Goal: Feedback & Contribution: Submit feedback/report problem

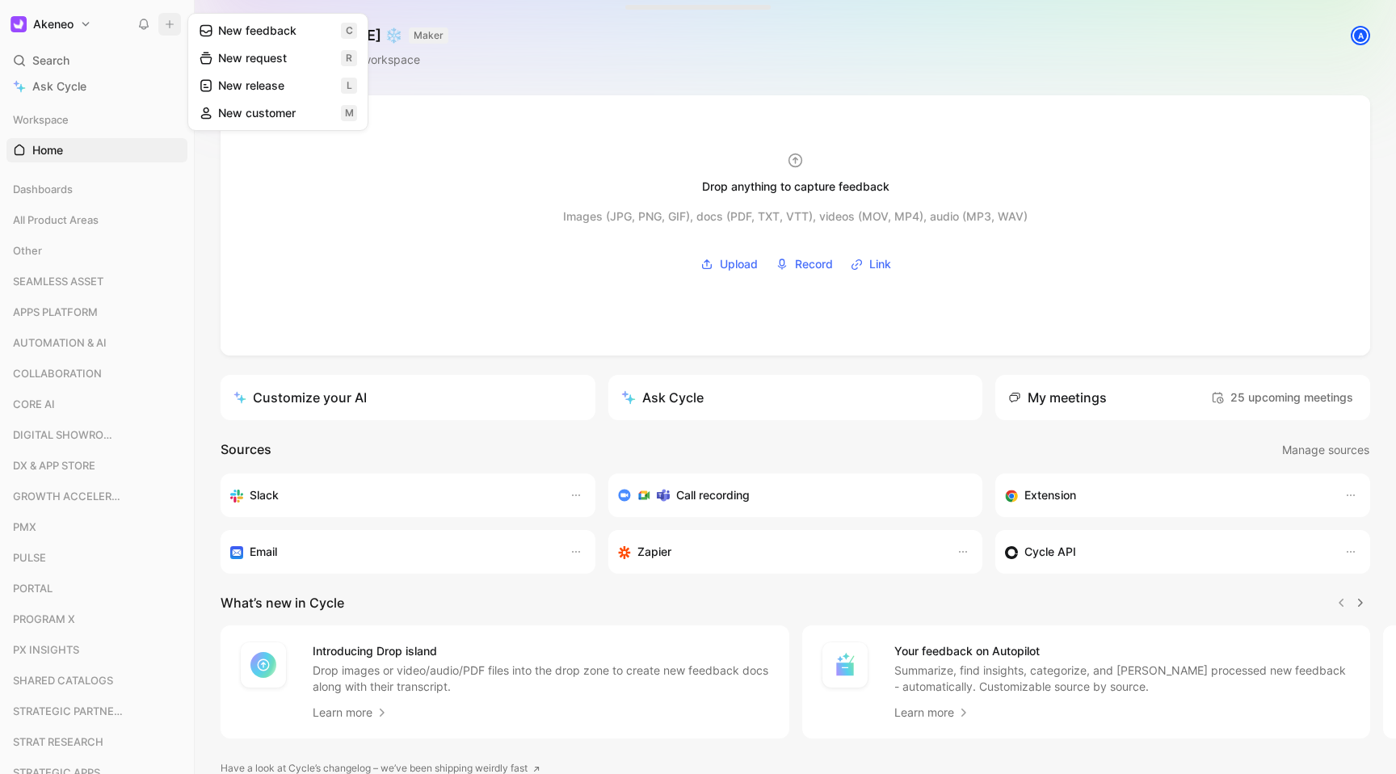
click at [258, 26] on button "New feedback c" at bounding box center [277, 30] width 173 height 27
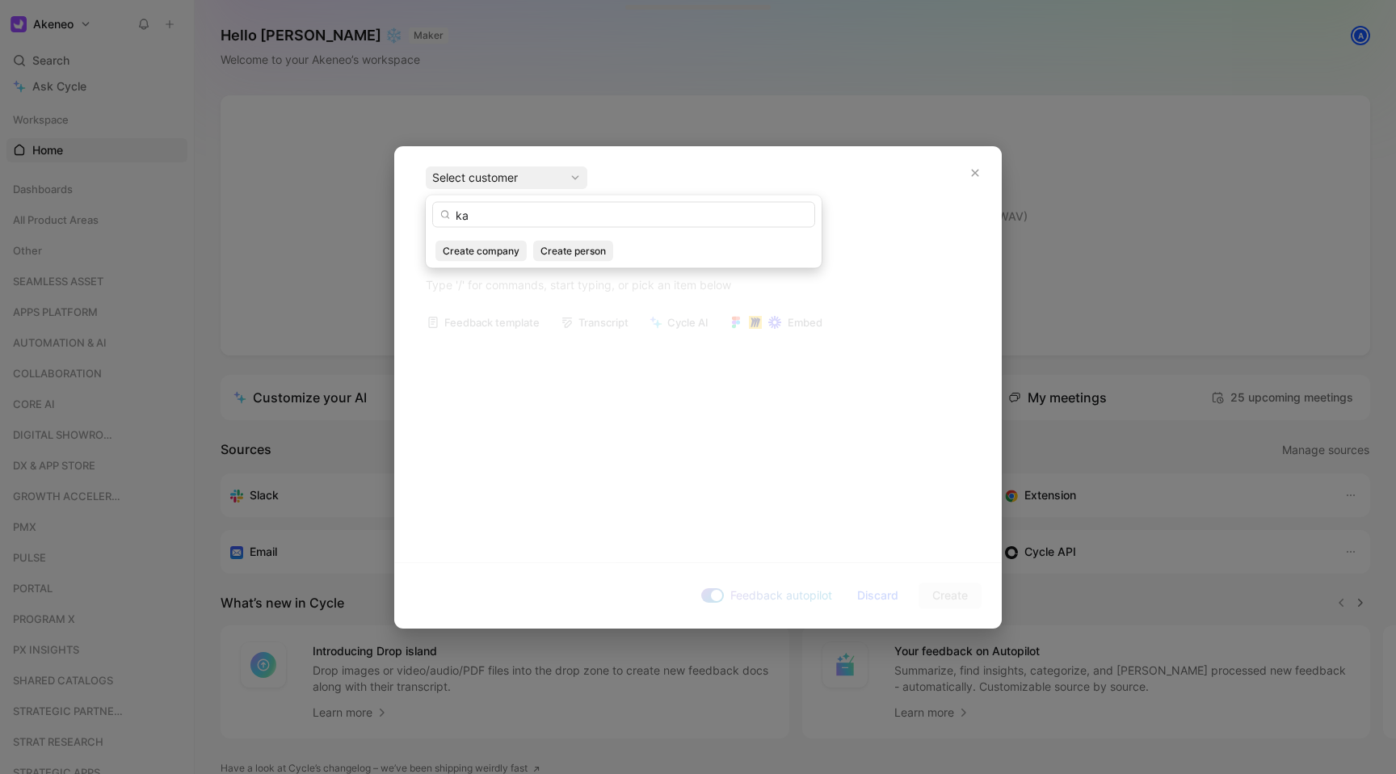
type input "k"
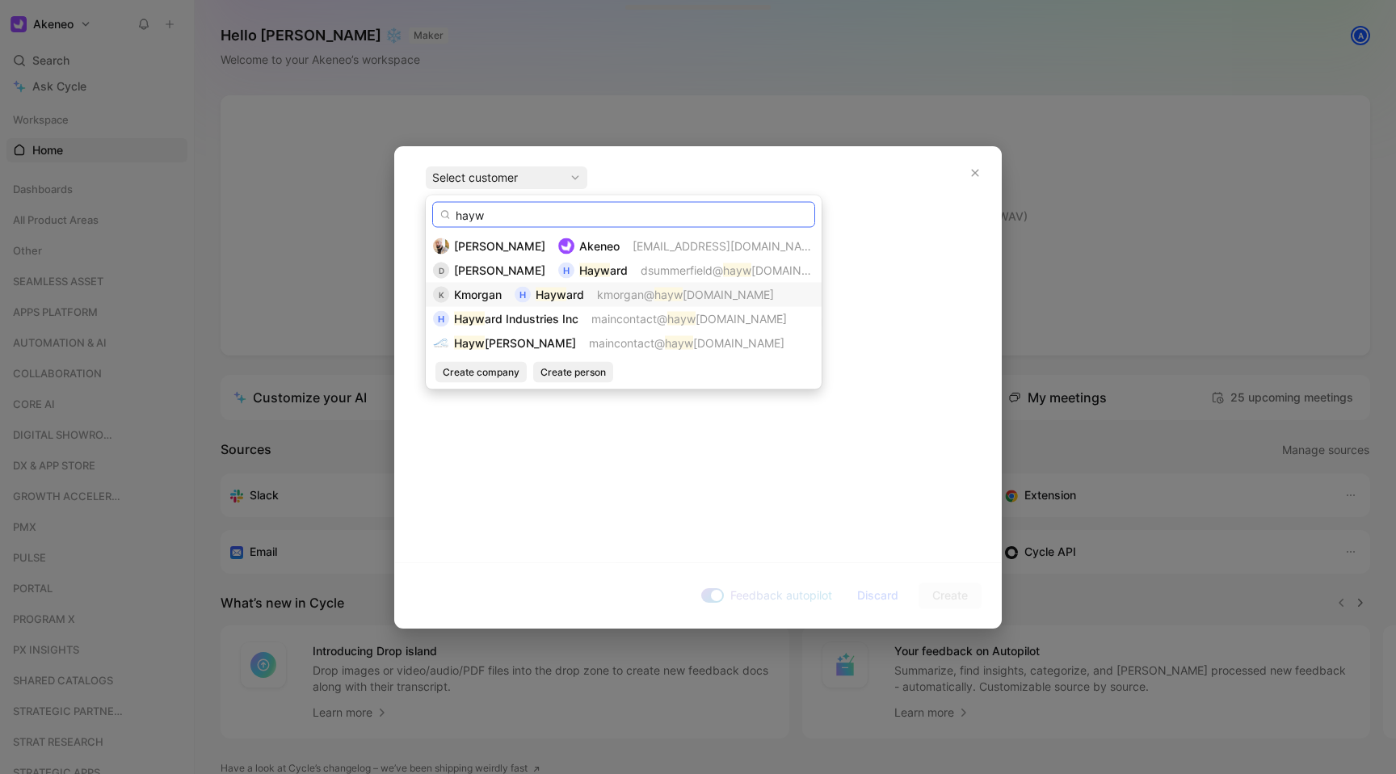
type input "hayw"
click at [565, 301] on mark "Hayw" at bounding box center [551, 295] width 31 height 14
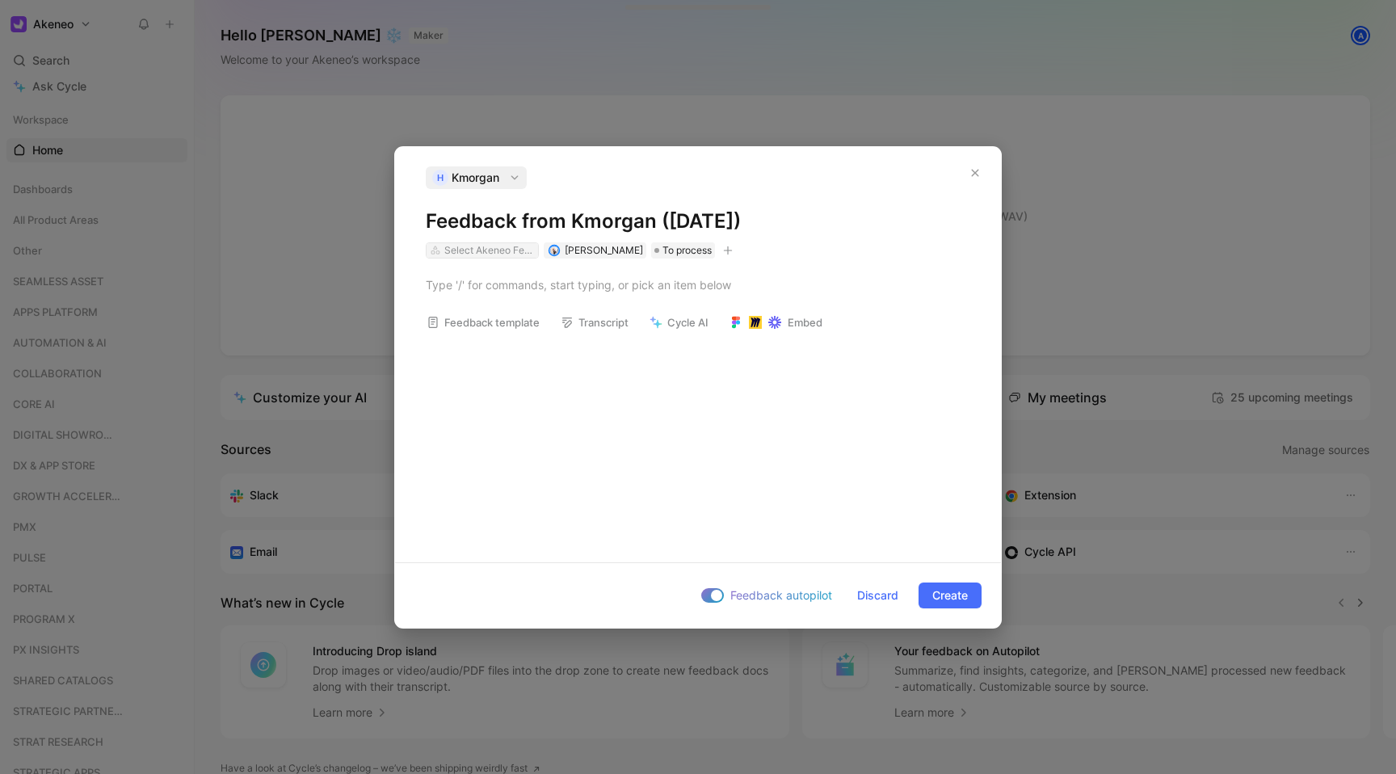
click at [503, 250] on div "Select Akeneo Features" at bounding box center [489, 250] width 90 height 16
type input "pef"
click at [533, 313] on span "PIM - Product Edit Form (" at bounding box center [518, 311] width 133 height 14
click at [723, 249] on icon "button" at bounding box center [728, 251] width 10 height 10
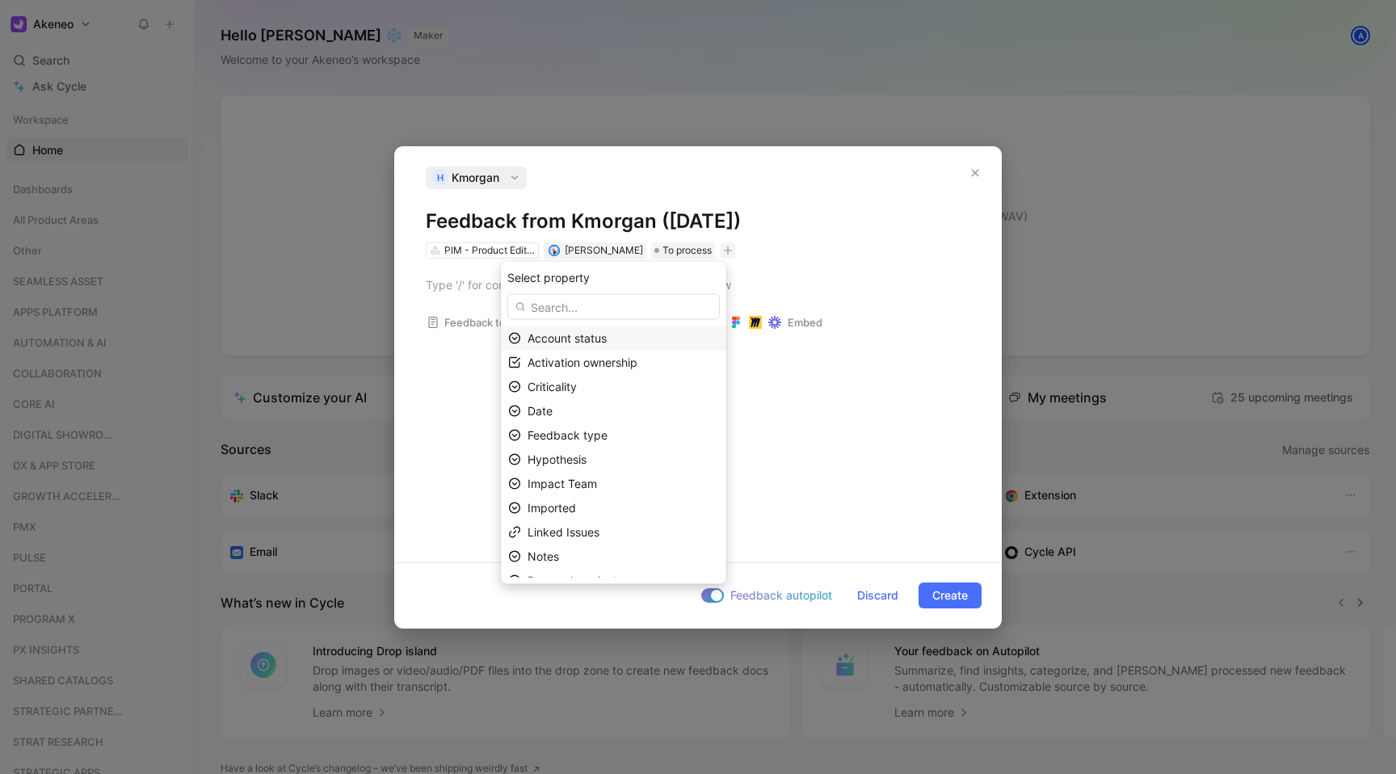
click at [638, 335] on div "Account status" at bounding box center [622, 338] width 191 height 19
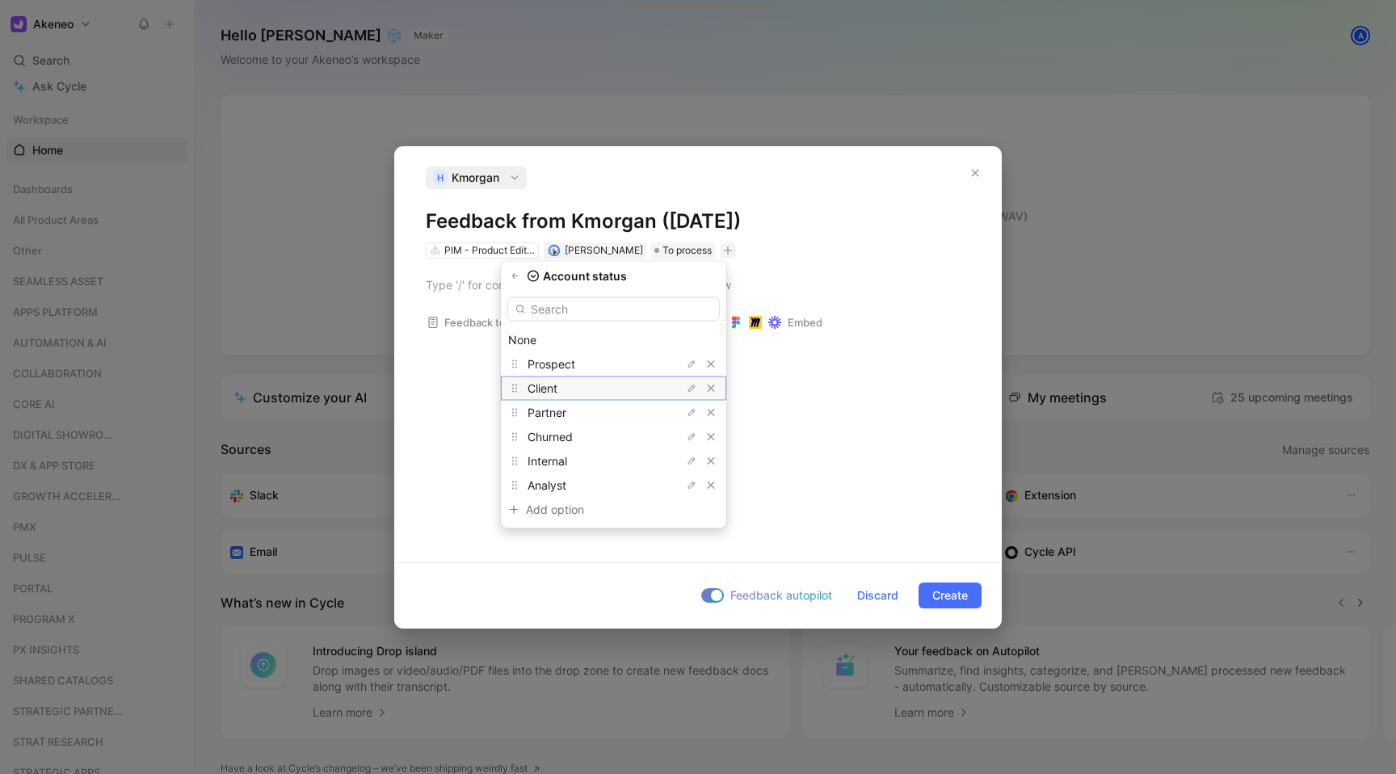
click at [588, 387] on div "Client" at bounding box center [587, 388] width 121 height 19
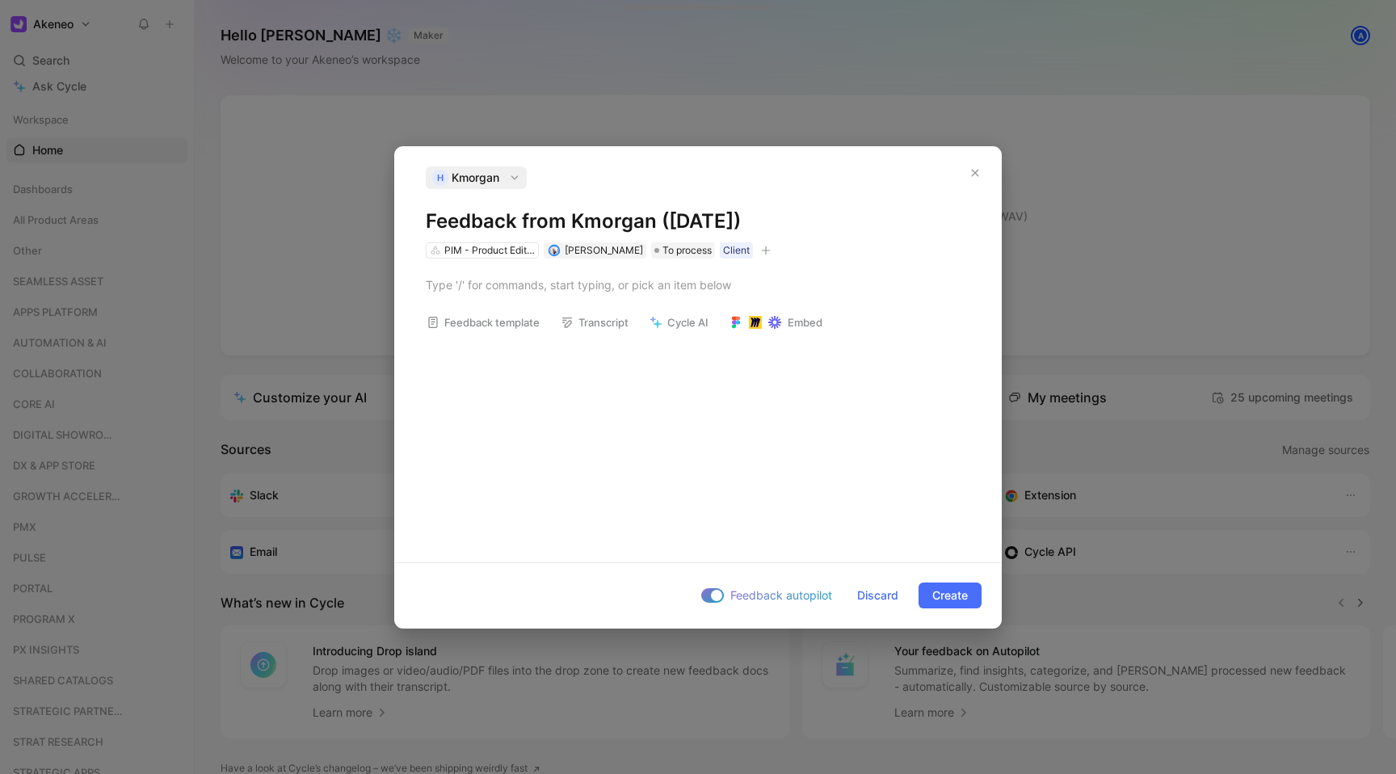
click at [762, 250] on icon "button" at bounding box center [766, 250] width 9 height 1
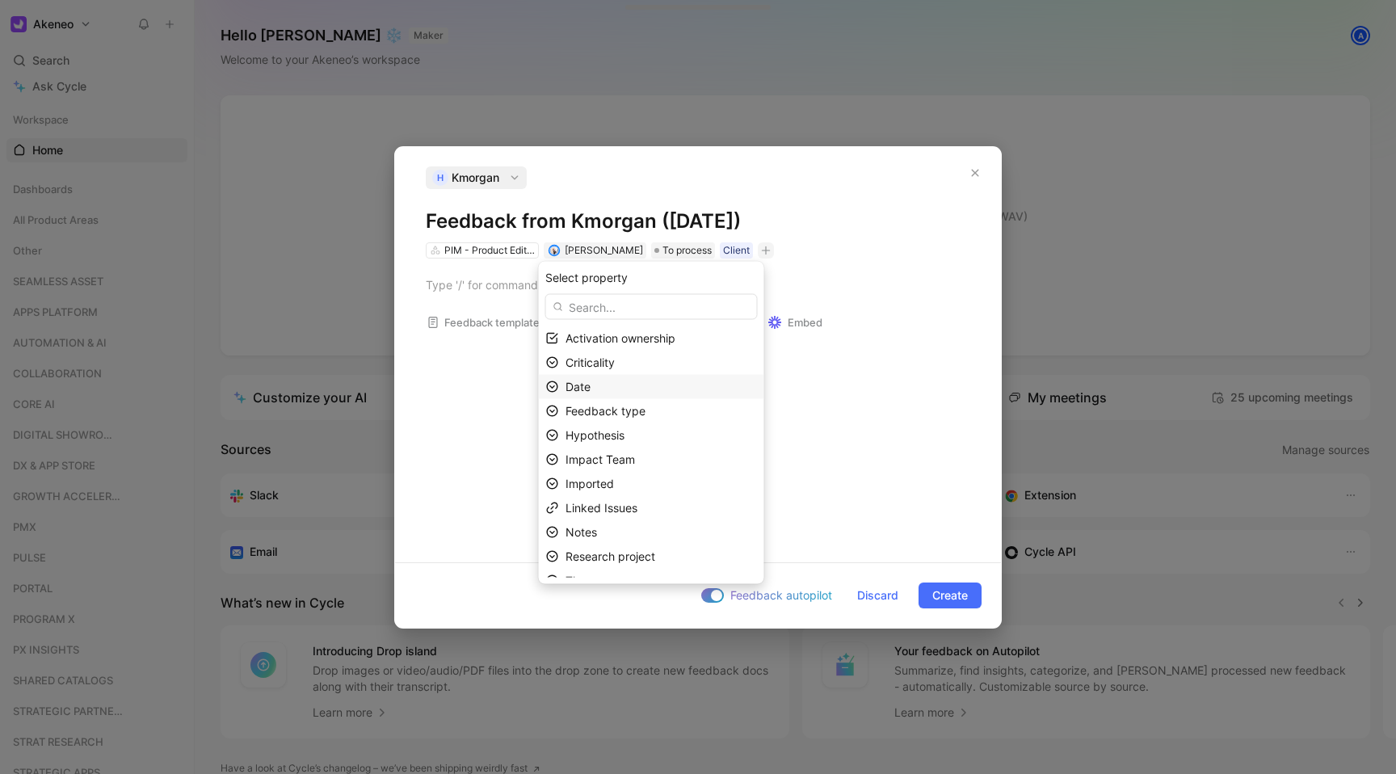
click at [648, 388] on div "Date" at bounding box center [660, 386] width 191 height 19
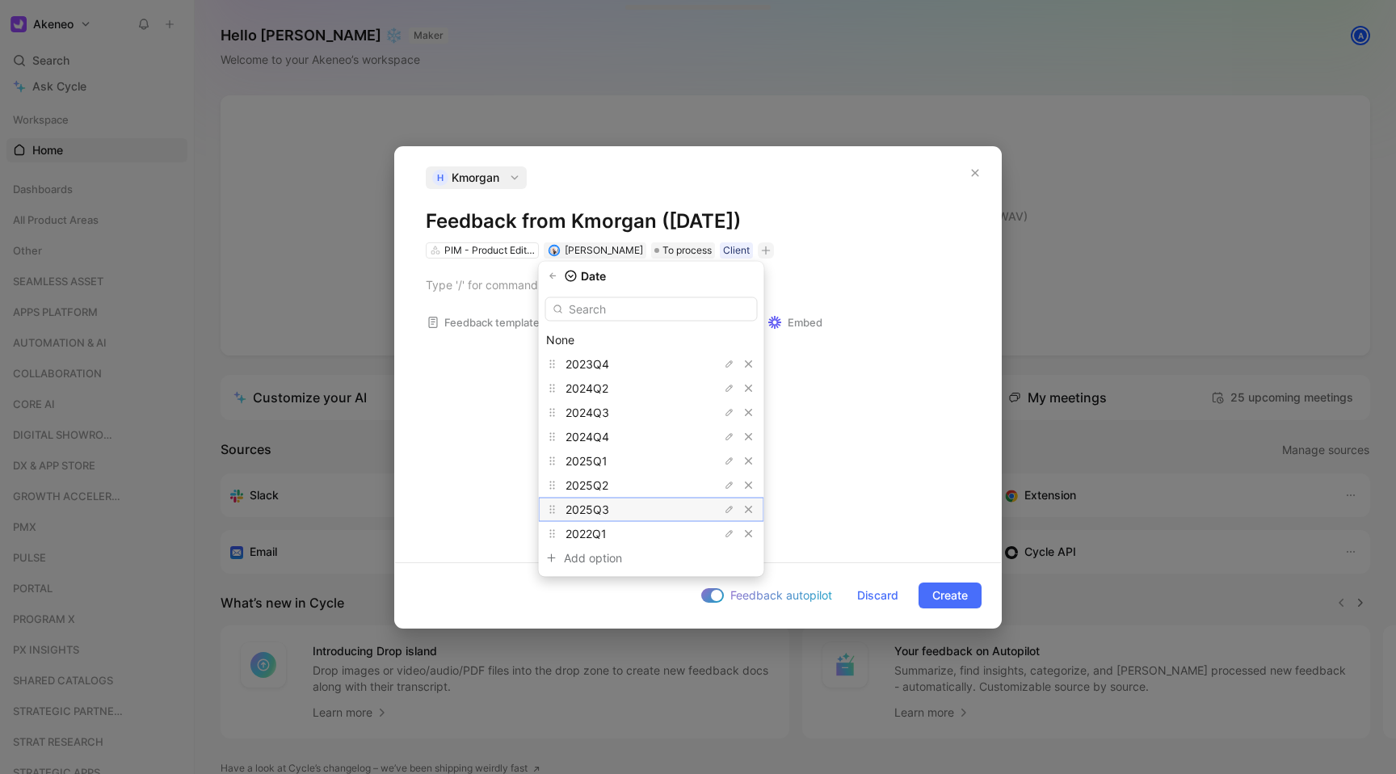
click at [609, 508] on span "2025Q3" at bounding box center [587, 509] width 44 height 14
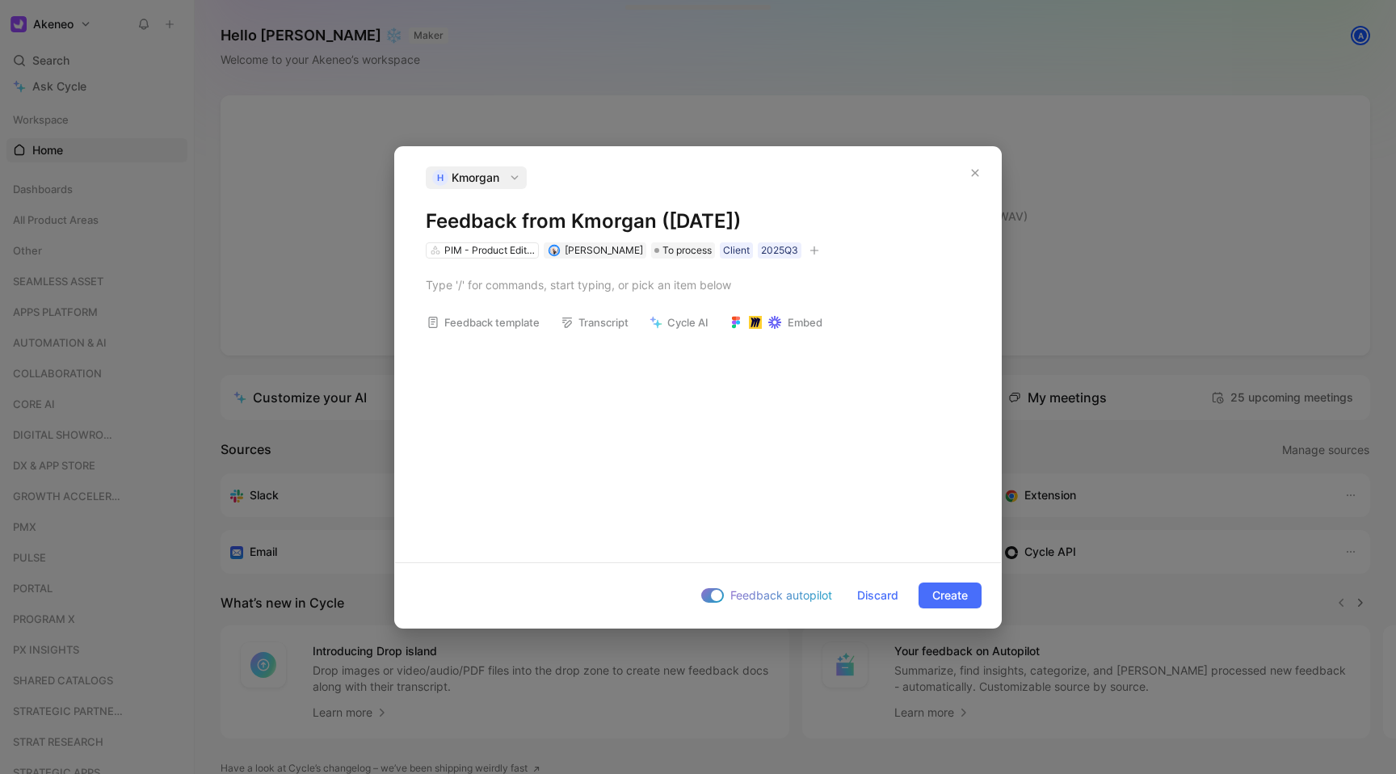
click at [809, 251] on icon "button" at bounding box center [814, 251] width 10 height 10
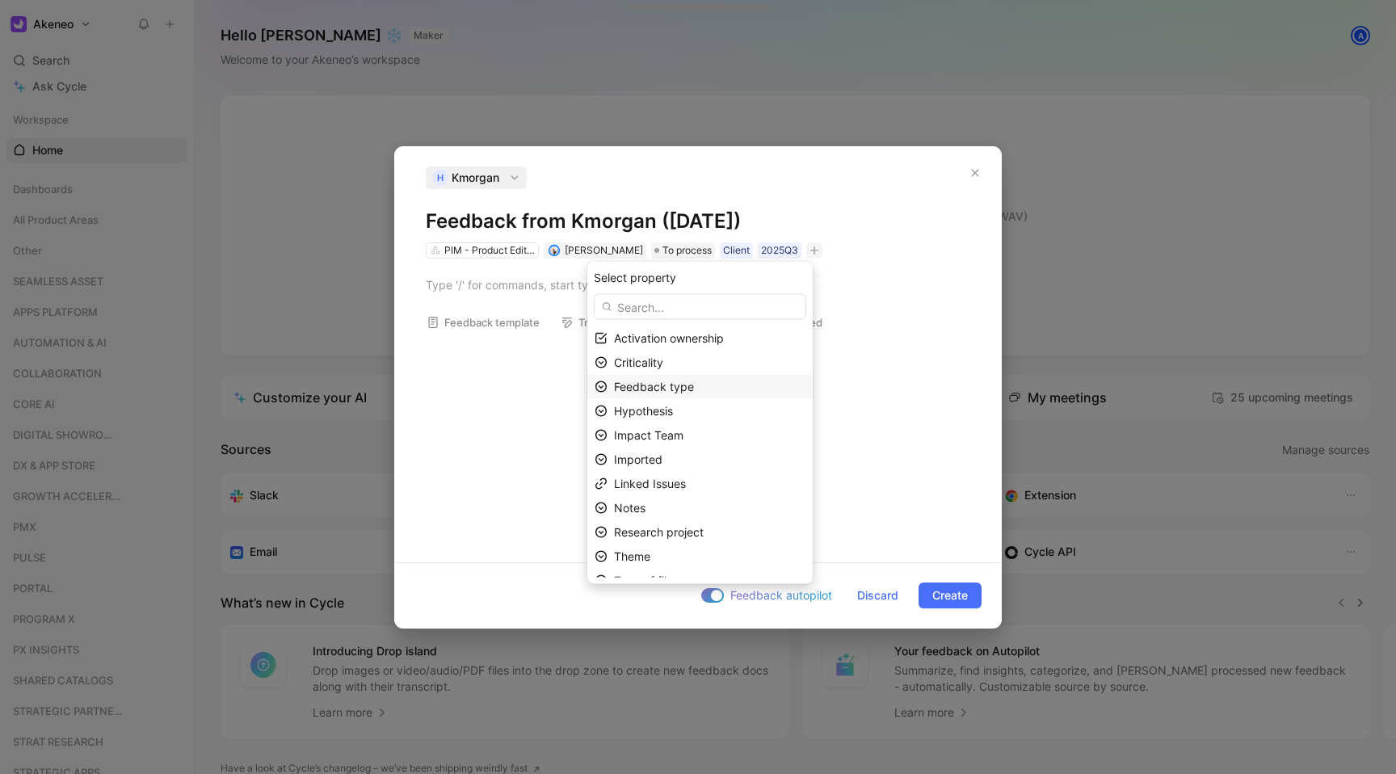
click at [694, 386] on span "Feedback type" at bounding box center [654, 387] width 80 height 14
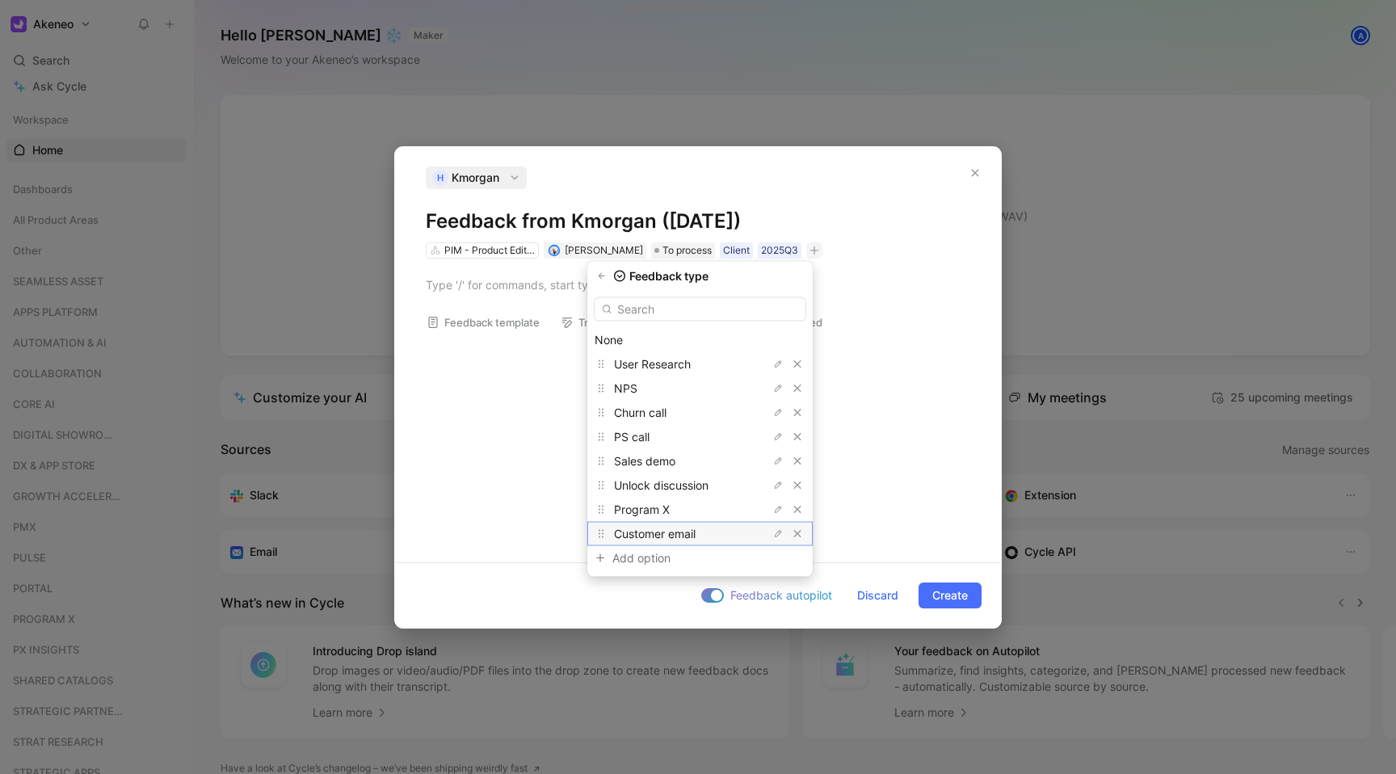
click at [661, 529] on span "Customer email" at bounding box center [655, 534] width 82 height 14
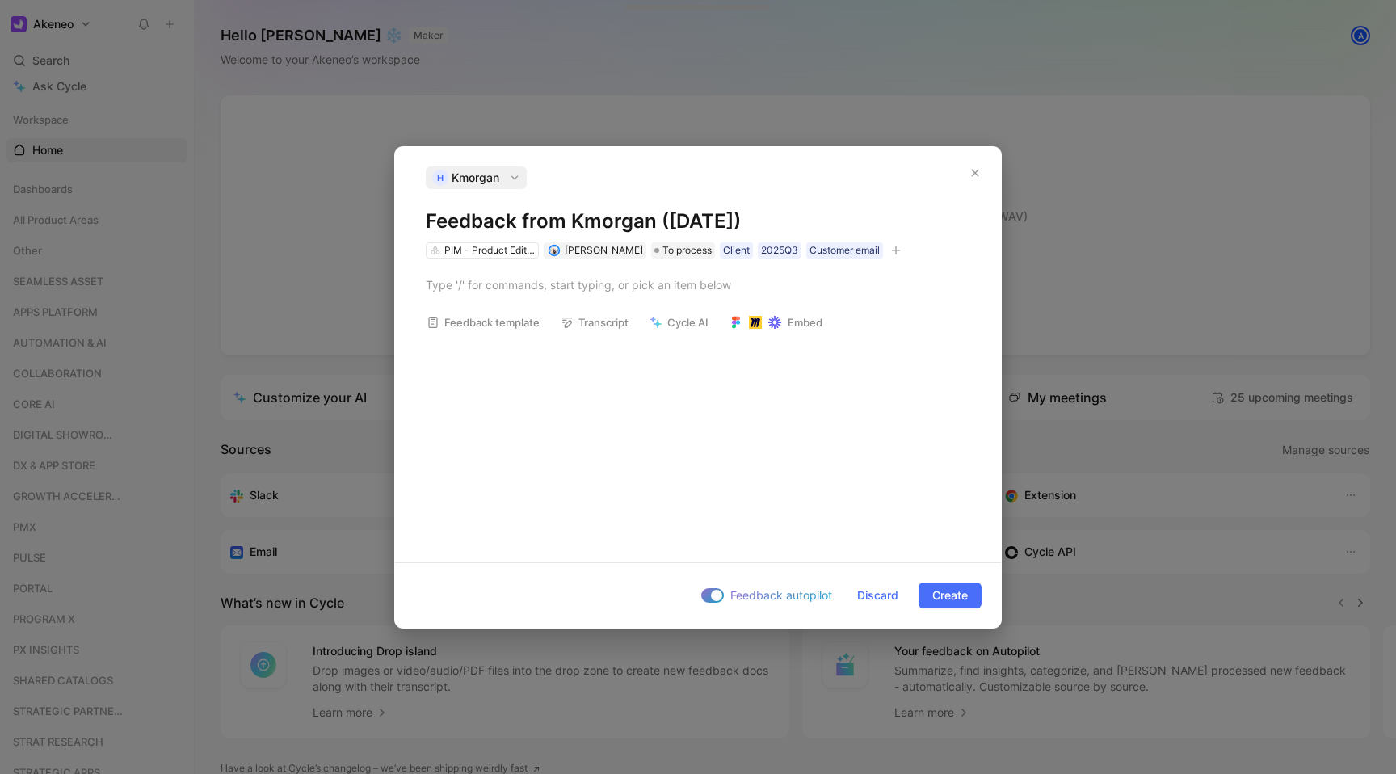
click at [891, 247] on icon "button" at bounding box center [896, 251] width 10 height 10
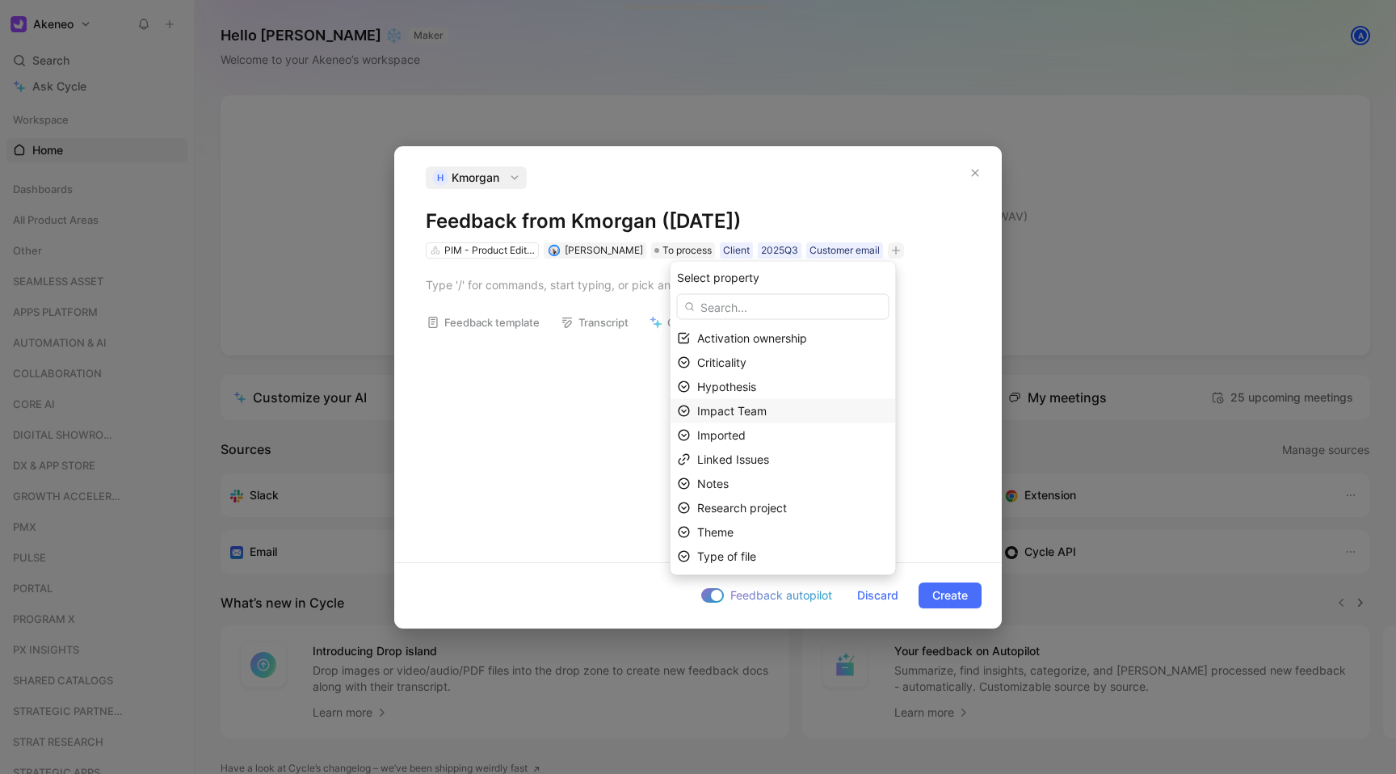
click at [749, 414] on span "Impact Team" at bounding box center [731, 411] width 69 height 14
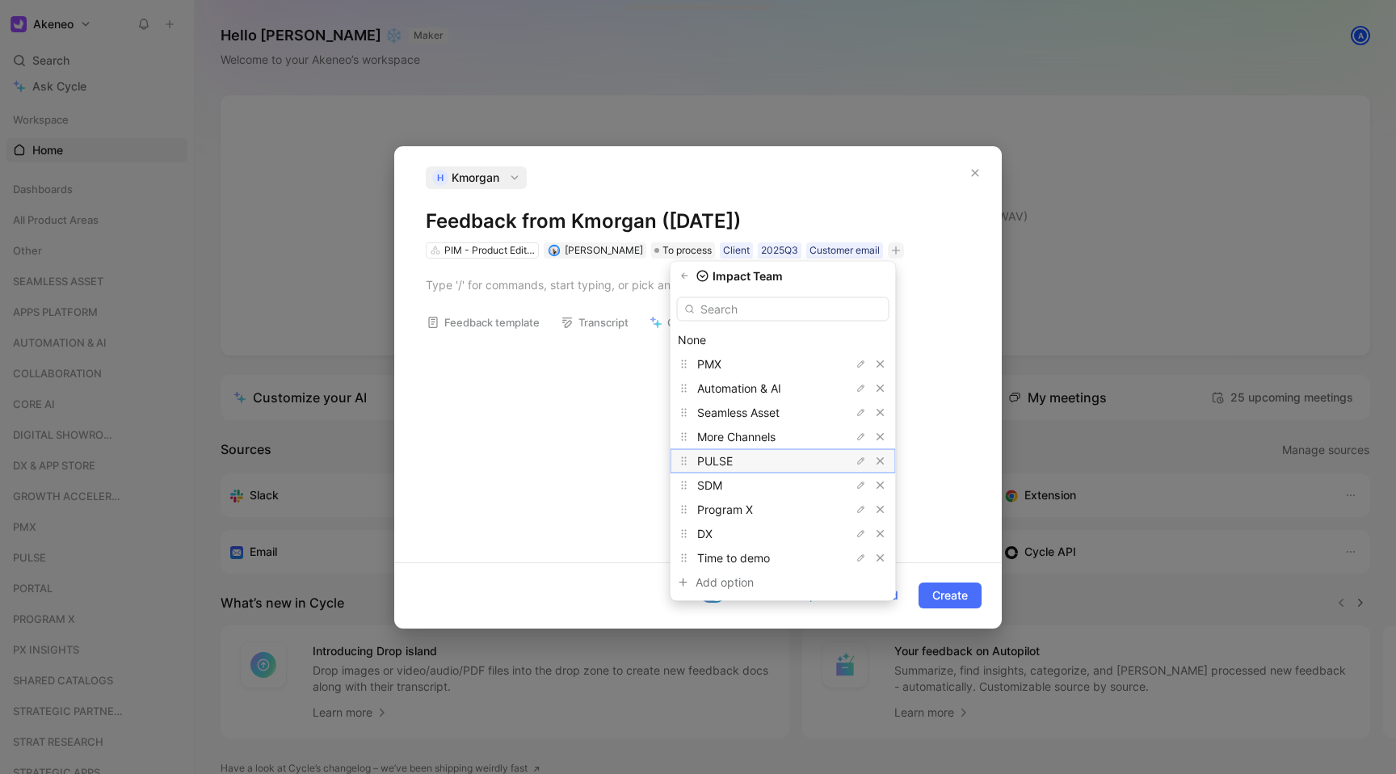
click at [733, 460] on span "PULSE" at bounding box center [715, 461] width 36 height 14
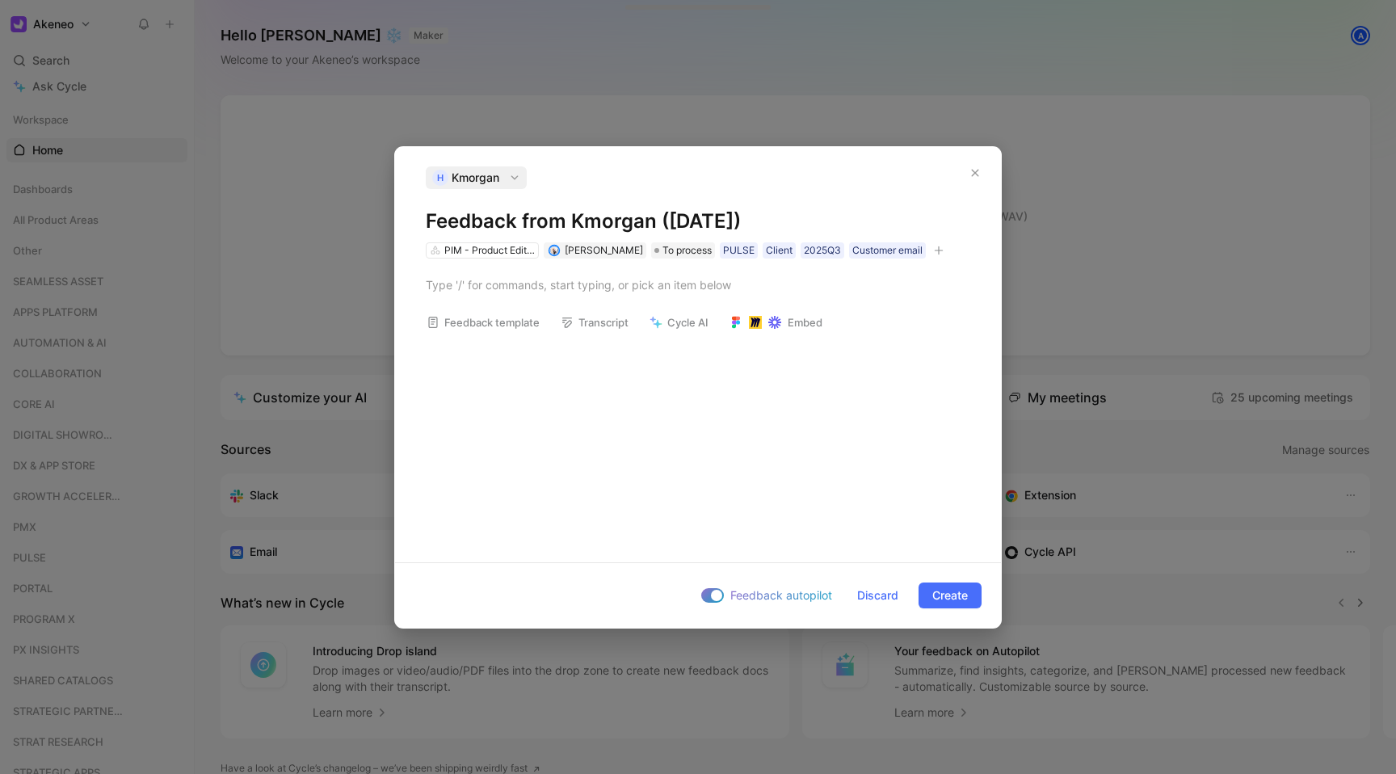
click at [931, 244] on button "button" at bounding box center [939, 250] width 16 height 16
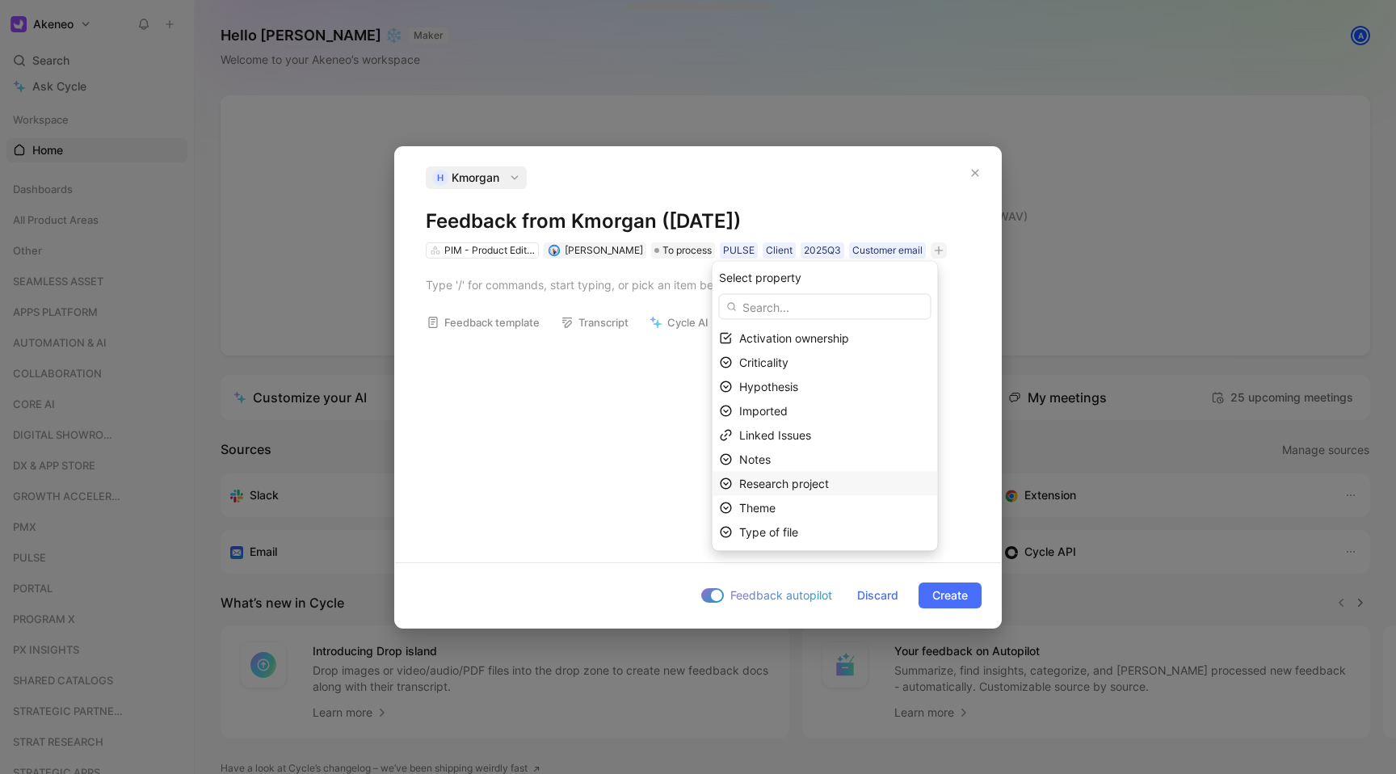
click at [767, 480] on span "Research project" at bounding box center [784, 484] width 90 height 14
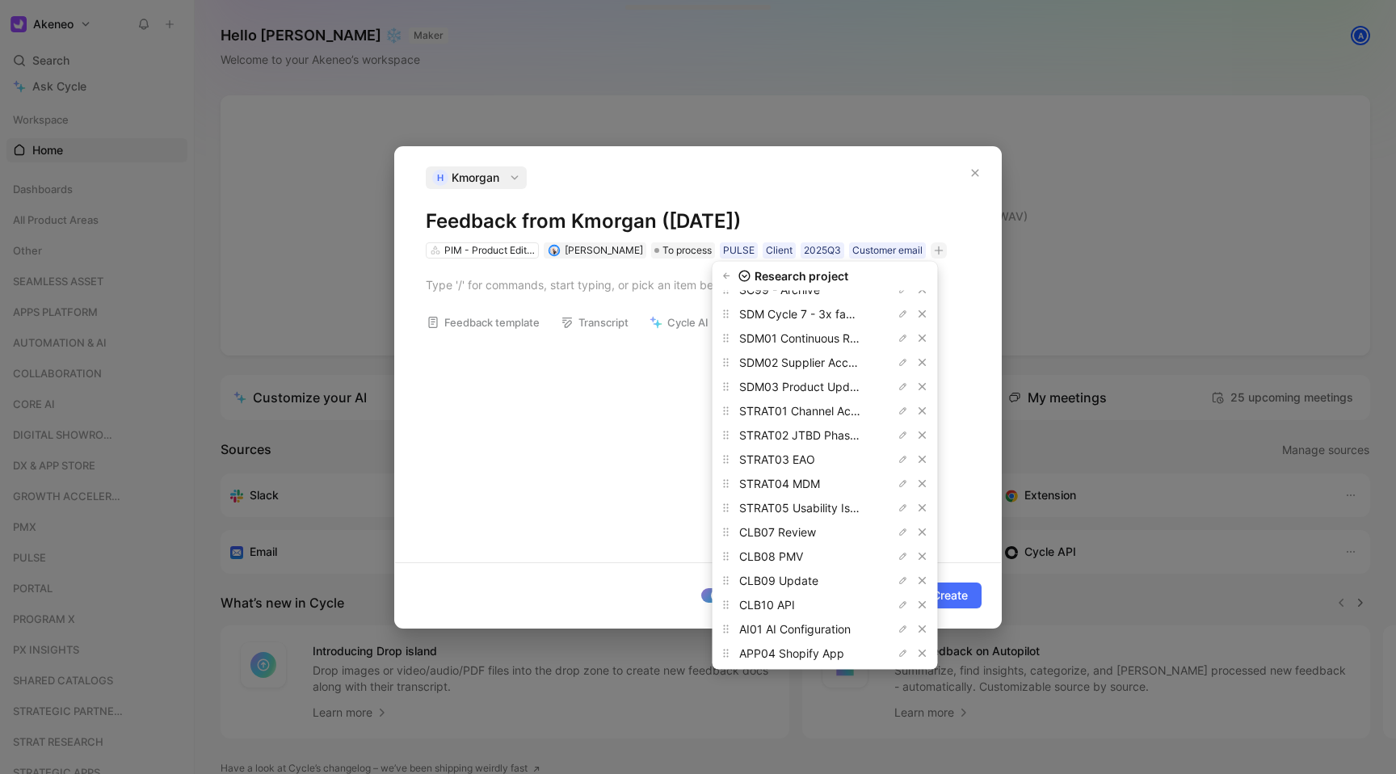
scroll to position [825, 0]
click at [807, 481] on span "STRAT05 Usability Issues" at bounding box center [806, 484] width 135 height 14
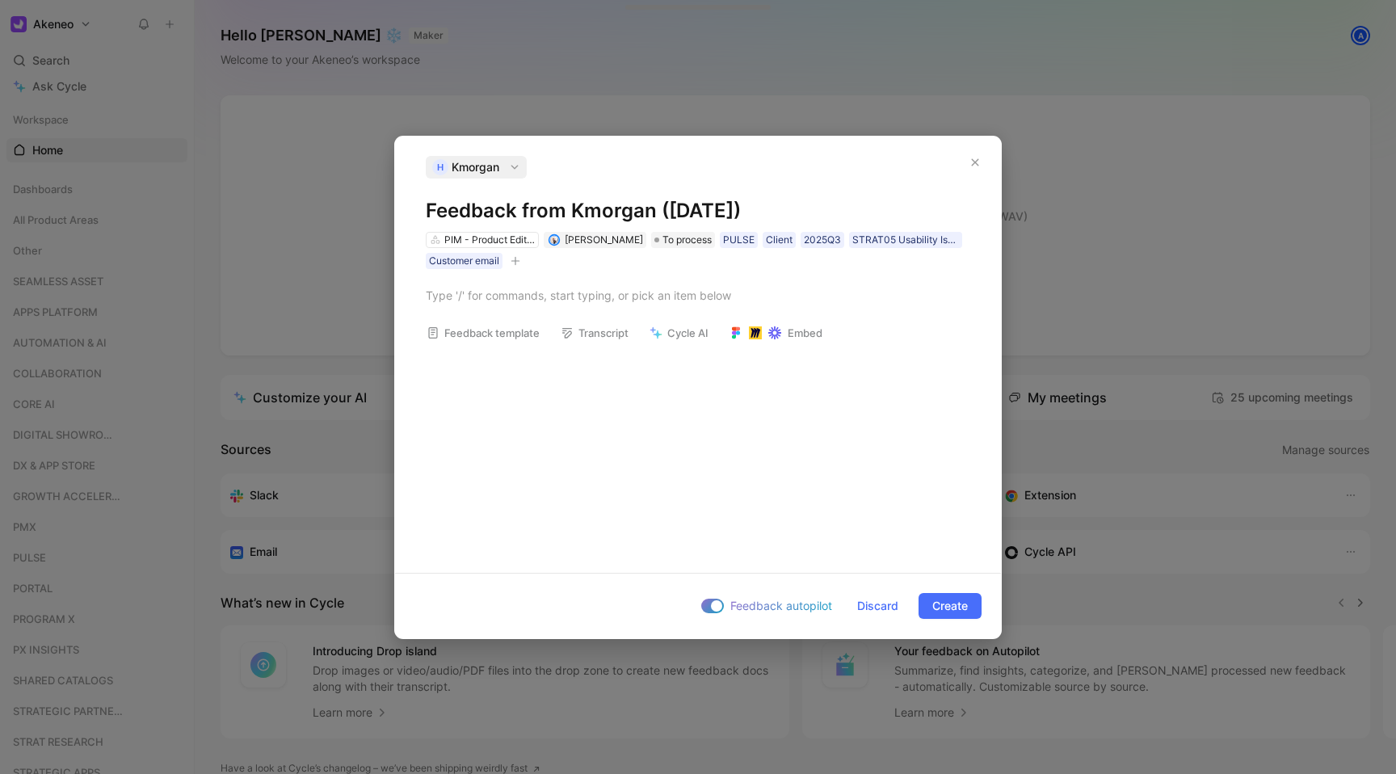
click at [522, 258] on button "button" at bounding box center [515, 261] width 16 height 16
click at [537, 293] on div at bounding box center [698, 295] width 544 height 17
paste div
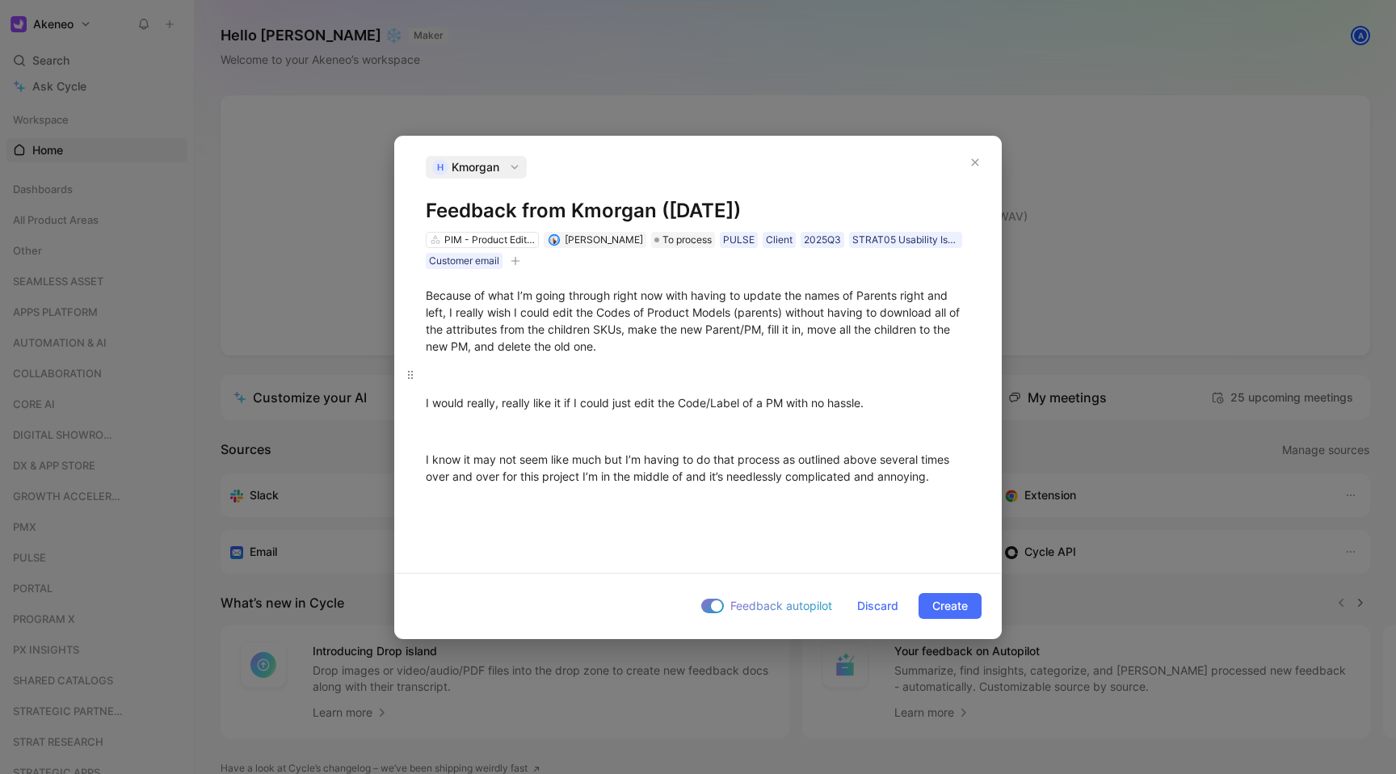
click at [505, 382] on p at bounding box center [698, 374] width 606 height 27
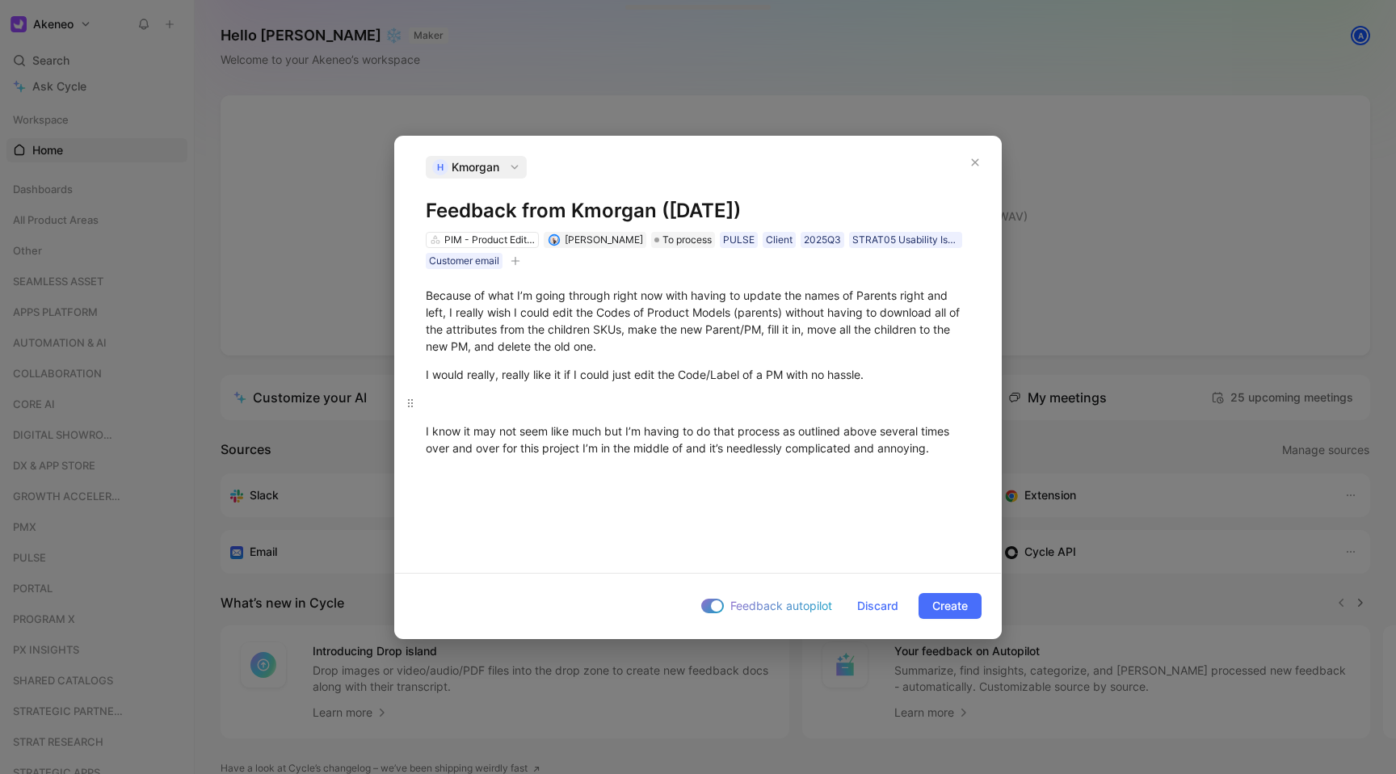
click at [490, 395] on div at bounding box center [698, 402] width 544 height 17
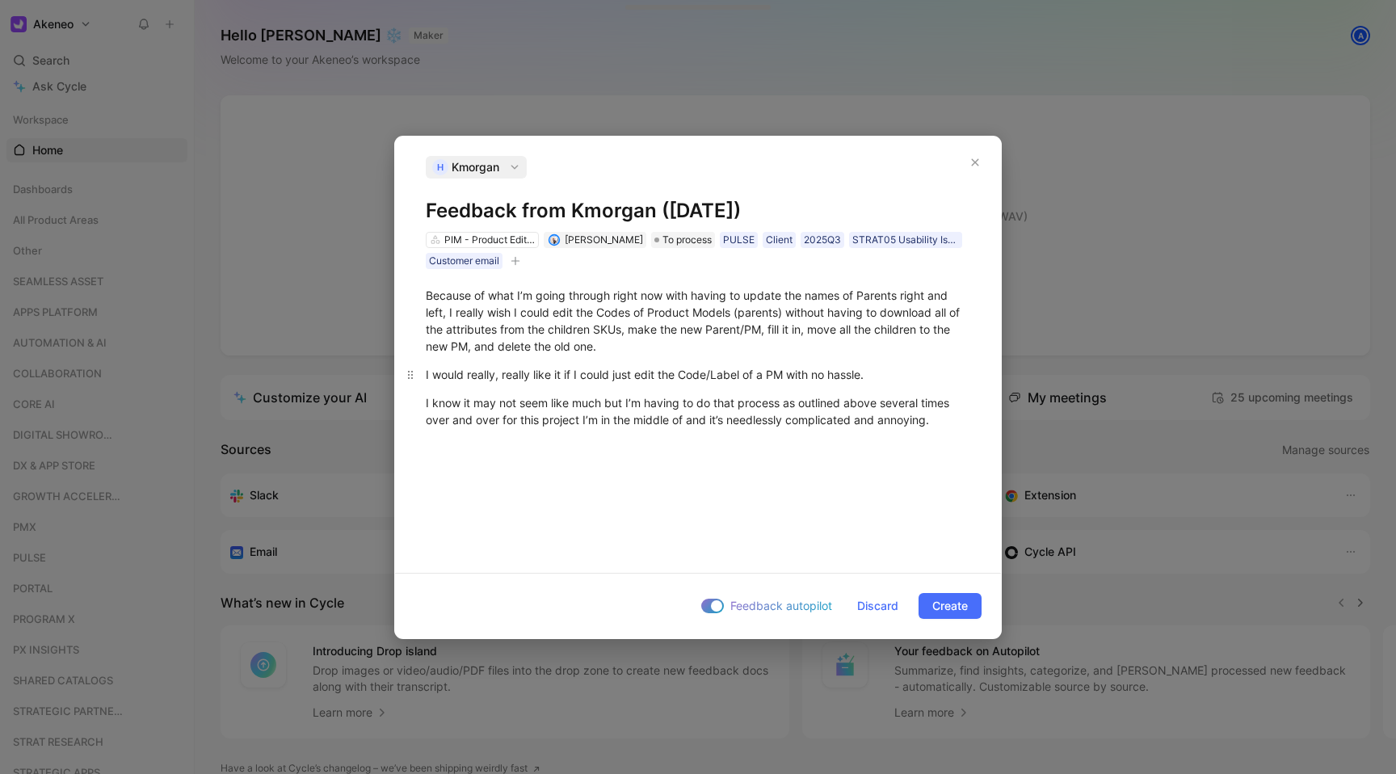
click at [532, 361] on p "I would really, really like it if I could just edit the Code/Label of a PM with…" at bounding box center [698, 374] width 606 height 27
click at [936, 604] on span "Create" at bounding box center [950, 605] width 36 height 19
